Goal: Task Accomplishment & Management: Use online tool/utility

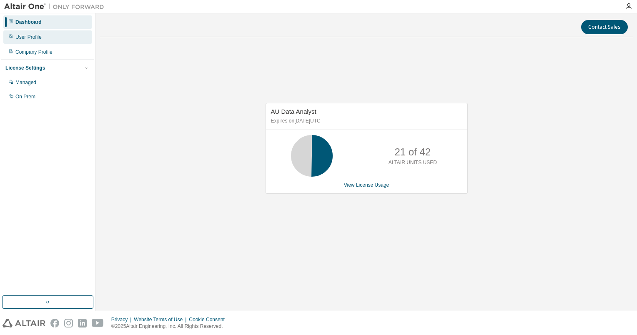
click at [30, 41] on div "User Profile" at bounding box center [47, 36] width 89 height 13
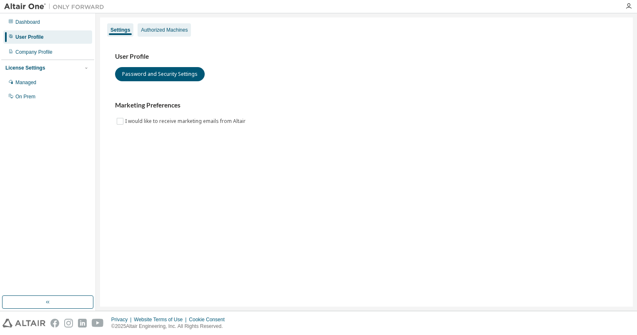
click at [159, 35] on div "Authorized Machines" at bounding box center [164, 29] width 53 height 13
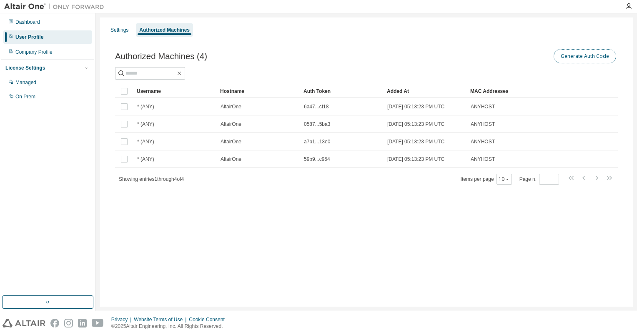
click at [573, 56] on button "Generate Auth Code" at bounding box center [585, 56] width 63 height 14
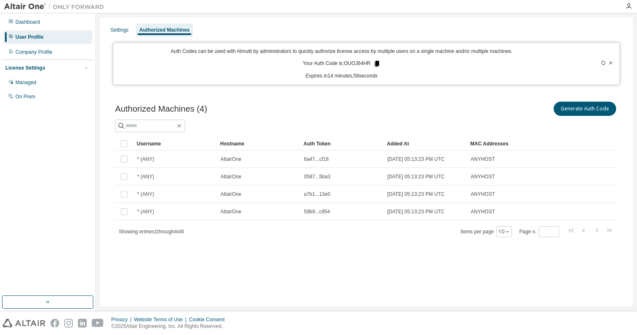
click at [380, 63] on icon at bounding box center [377, 64] width 5 height 6
click at [310, 111] on div "Authorized Machines (4) Generate Auth Code" at bounding box center [366, 109] width 503 height 18
click at [564, 108] on button "Generate Auth Code" at bounding box center [585, 109] width 63 height 14
click at [585, 111] on button "Generate Auth Code" at bounding box center [585, 109] width 63 height 14
click at [603, 63] on icon at bounding box center [603, 62] width 5 height 5
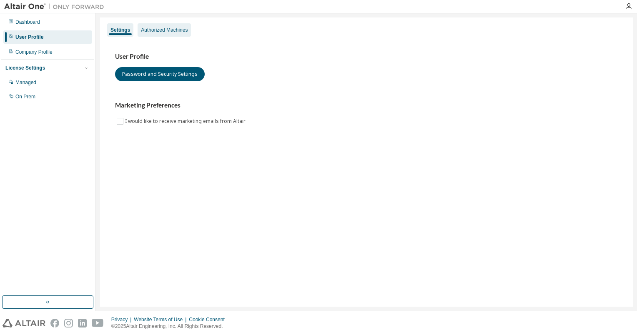
click at [152, 30] on div "Authorized Machines" at bounding box center [164, 30] width 47 height 7
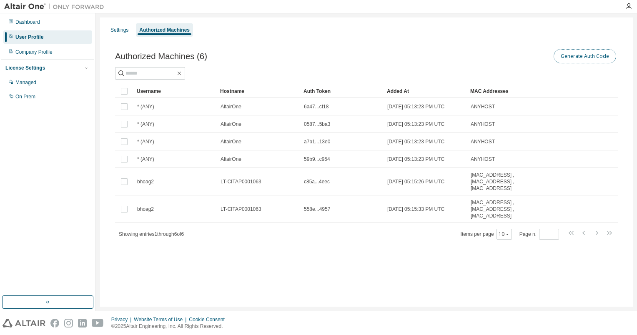
click at [574, 58] on button "Generate Auth Code" at bounding box center [585, 56] width 63 height 14
